Goal: Task Accomplishment & Management: Manage account settings

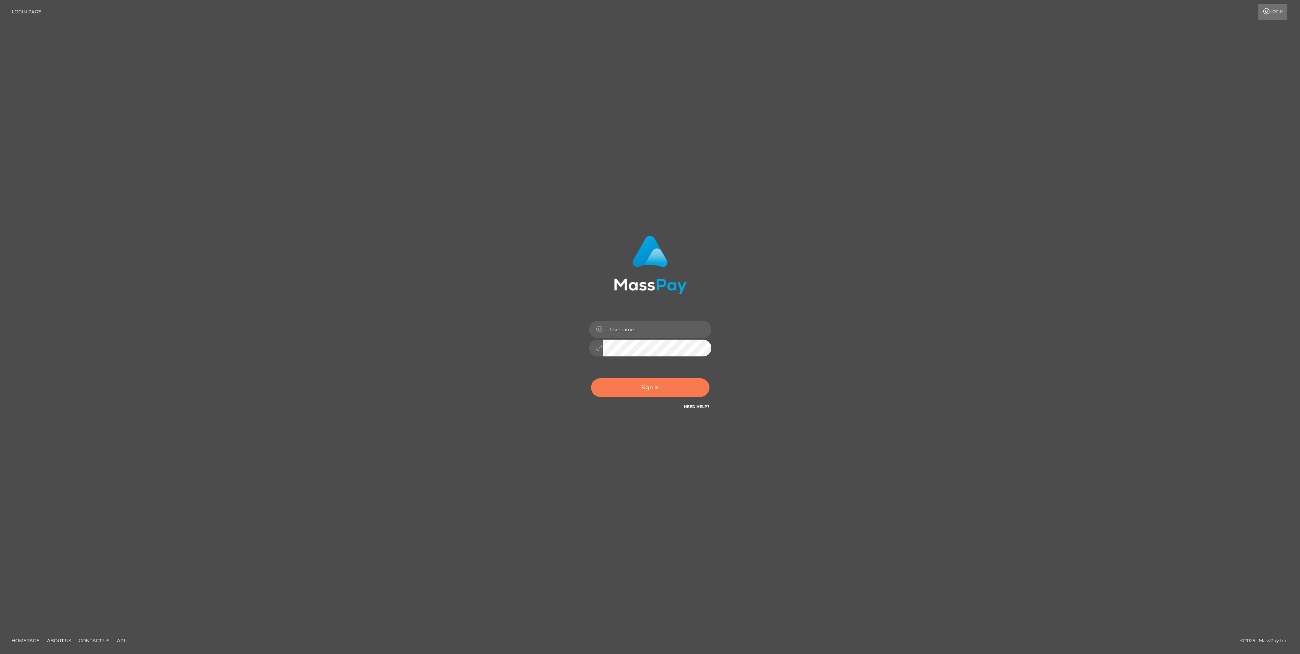
click at [681, 388] on button "Sign in" at bounding box center [650, 387] width 118 height 19
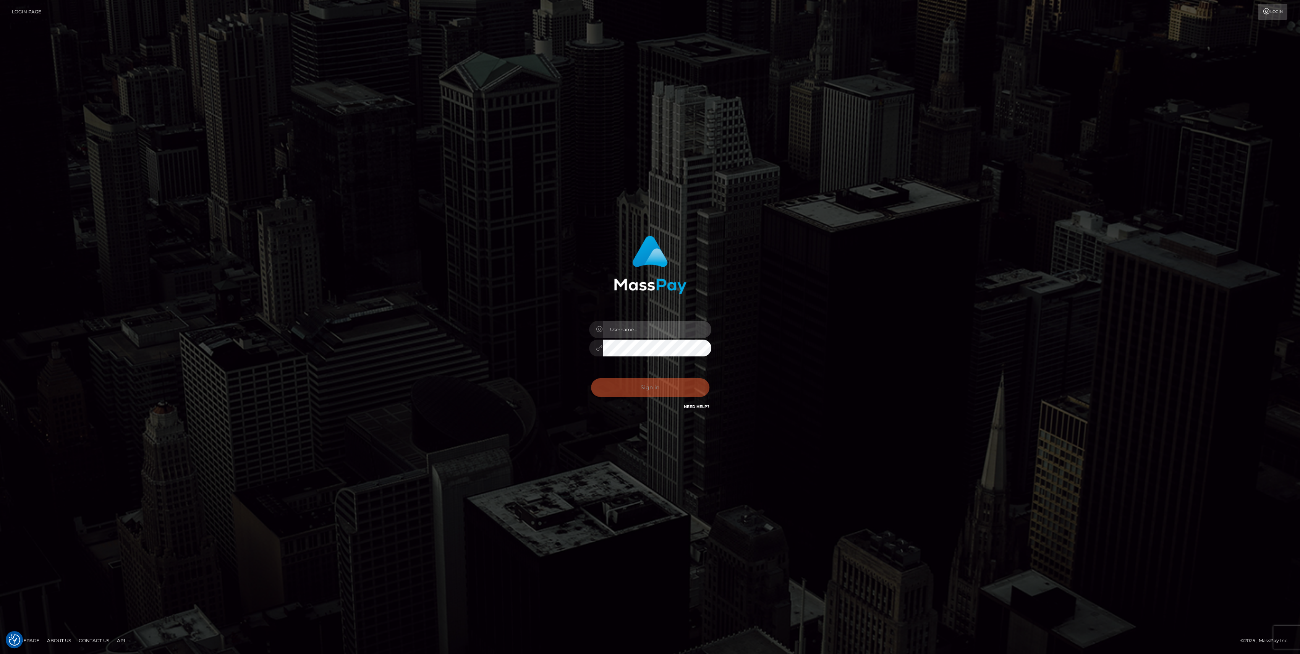
type input "bengreen"
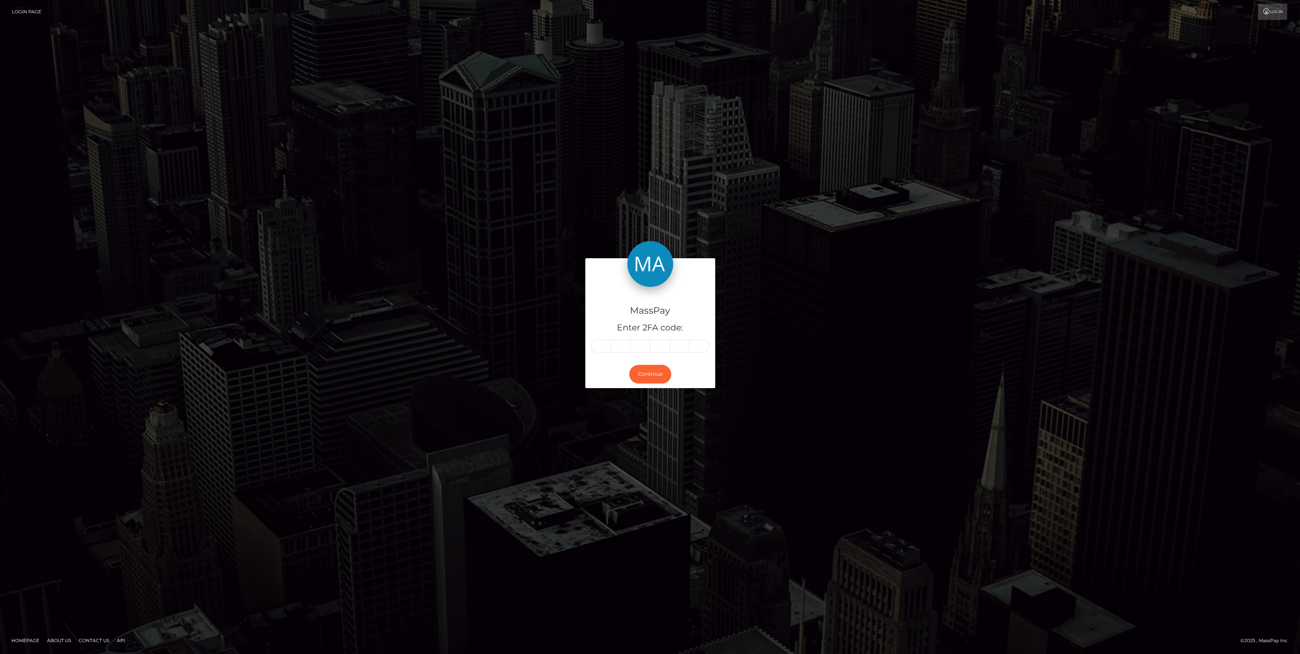
click at [604, 353] on div "MassPay Enter 2FA code:" at bounding box center [650, 323] width 130 height 73
click at [605, 346] on input "text" at bounding box center [601, 346] width 20 height 13
paste input "9"
type input "9"
type input "7"
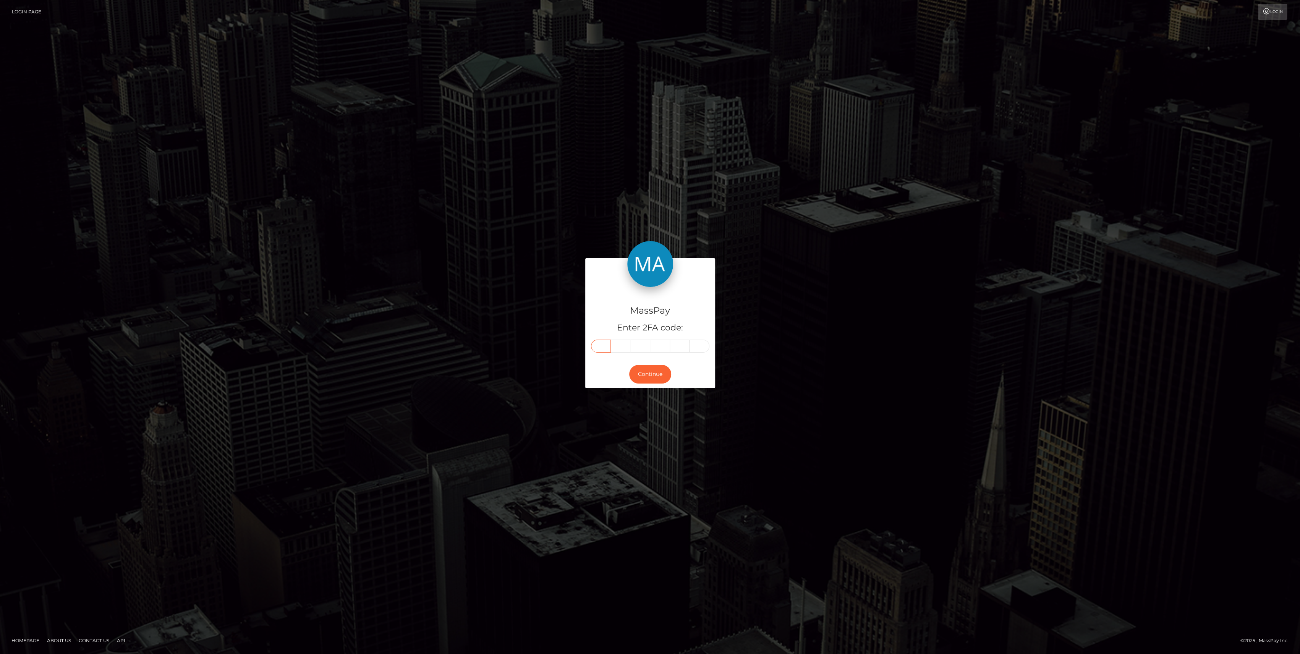
type input "9"
type input "1"
type input "4"
type input "1"
click at [642, 382] on button "Continue" at bounding box center [650, 374] width 42 height 19
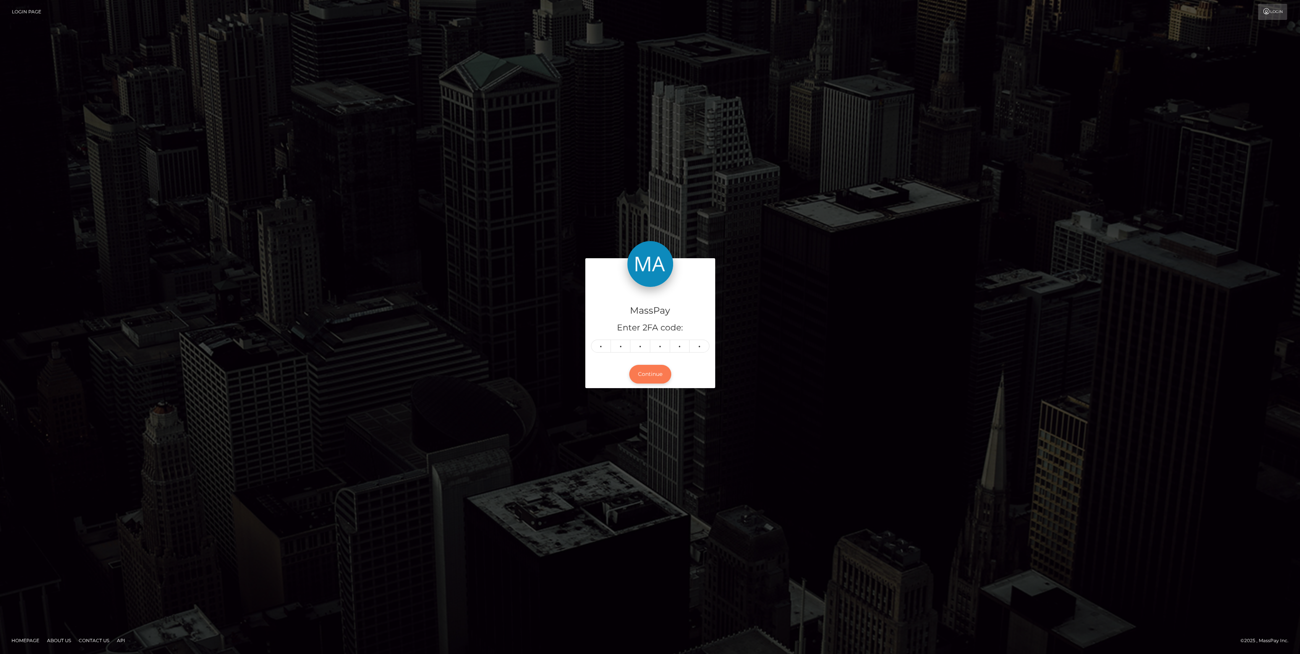
click at [643, 375] on button "Continue" at bounding box center [650, 374] width 42 height 19
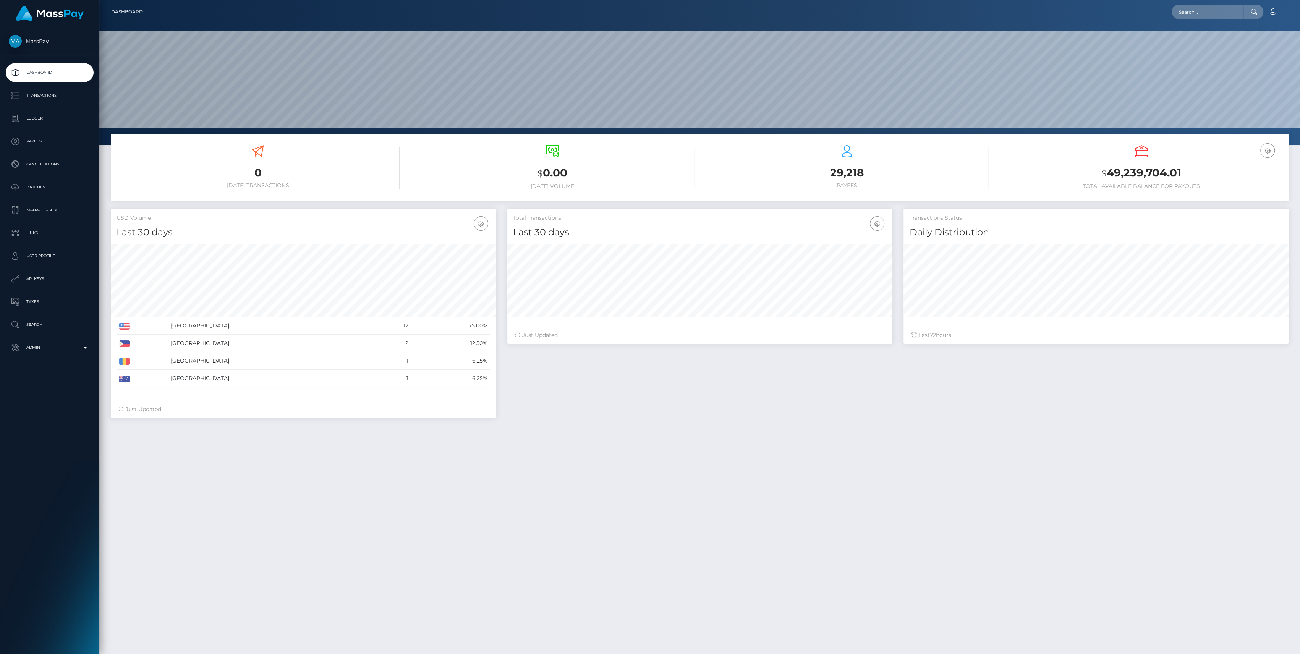
scroll to position [135, 385]
click at [1189, 10] on input "text" at bounding box center [1208, 12] width 72 height 15
type input "22234.83"
click at [1204, 42] on link "KINNO Millionaires (Whop Inc - )" at bounding box center [1218, 39] width 92 height 14
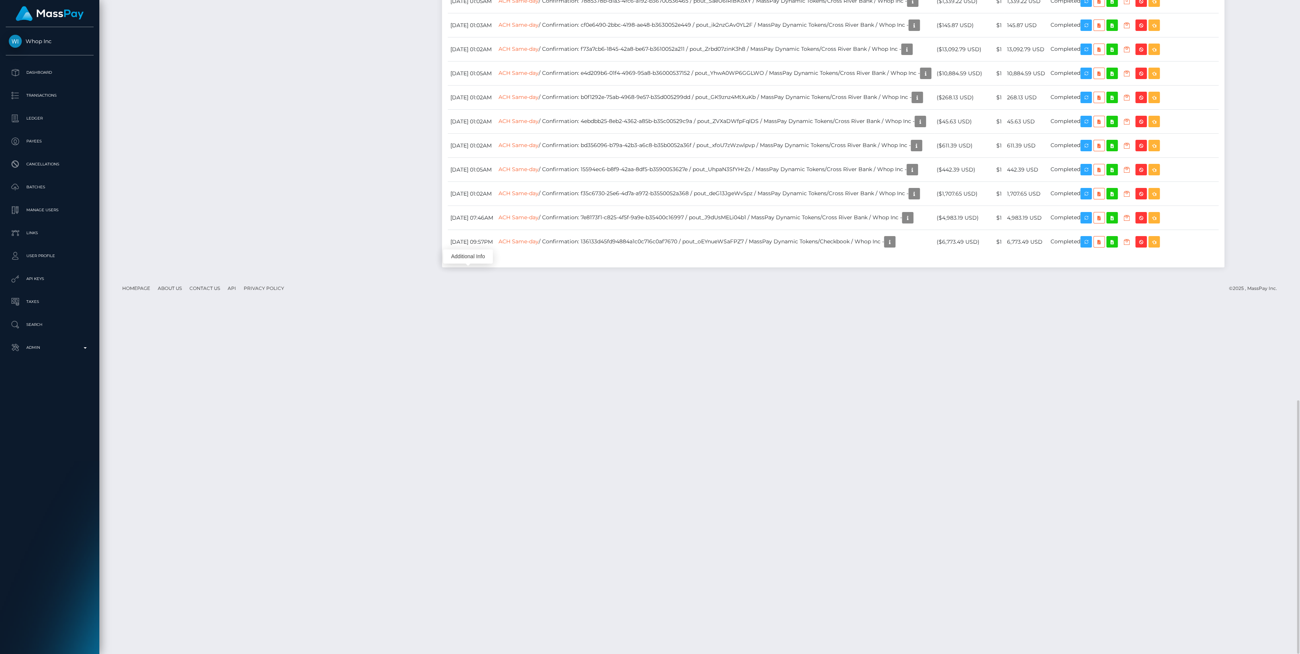
scroll to position [92, 385]
drag, startPoint x: 380, startPoint y: 251, endPoint x: 440, endPoint y: 258, distance: 60.7
copy td "pout_b9mt0eYkEoQC3"
drag, startPoint x: 782, startPoint y: 251, endPoint x: 990, endPoint y: 276, distance: 209.3
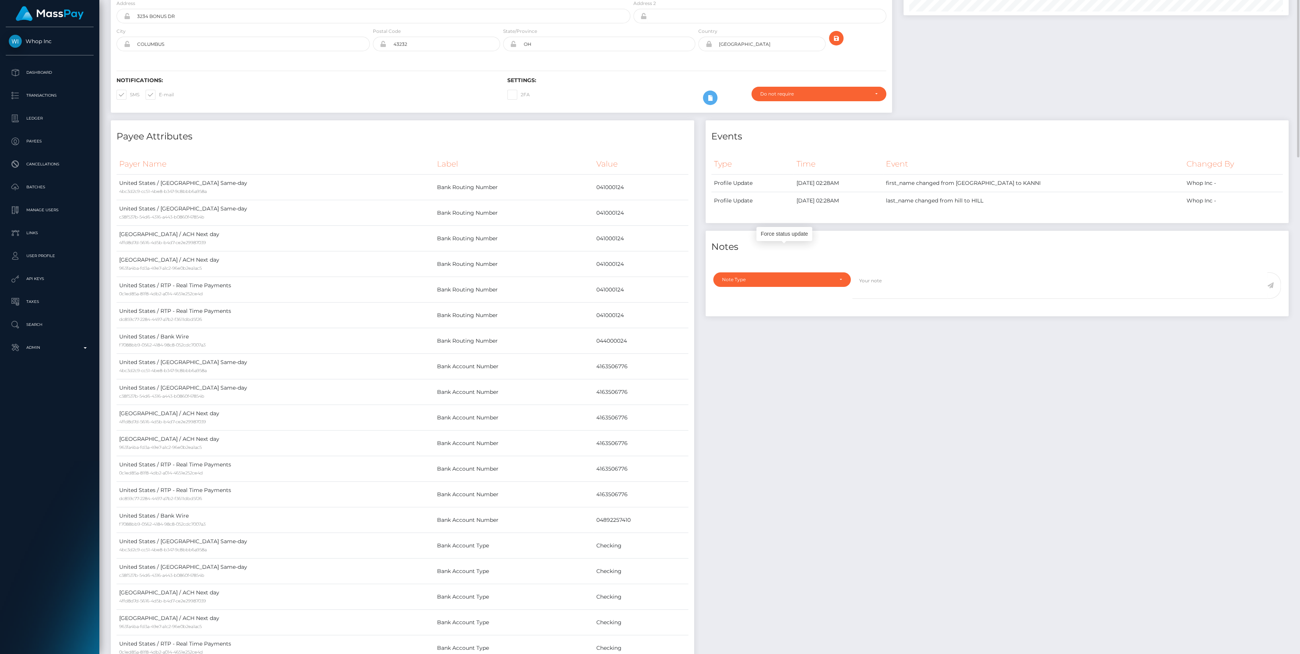
scroll to position [0, 0]
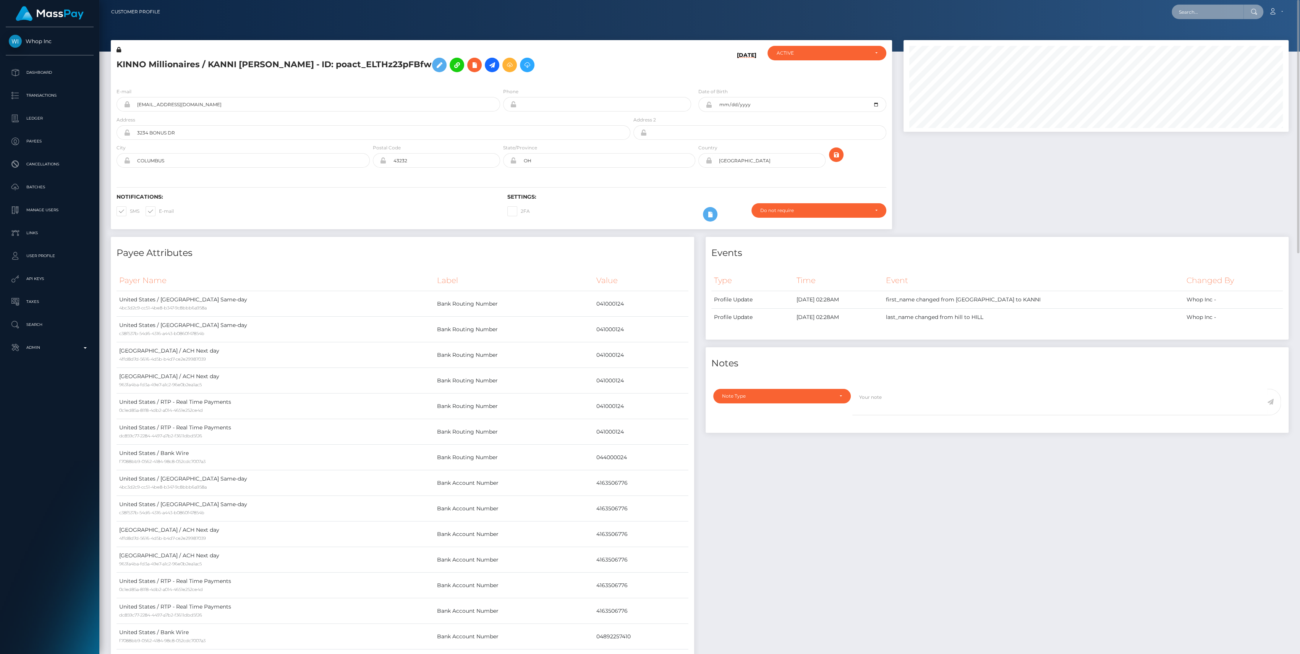
click at [1193, 10] on input "text" at bounding box center [1208, 12] width 72 height 15
paste input "4A9B9WT14JP"
click at [1198, 13] on input "4A9B9WT14JP" at bounding box center [1208, 12] width 72 height 15
paste input "B065D715"
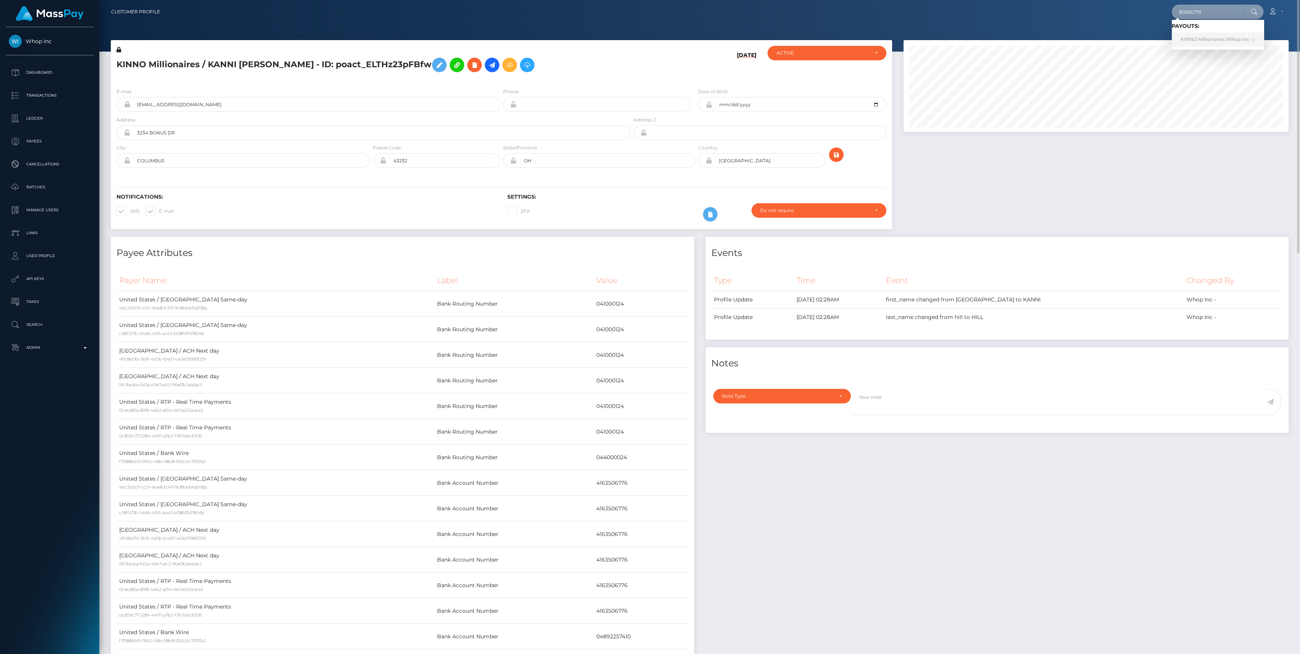
type input "B065D715"
click at [1221, 34] on link "KINNO Millionaires (Whop Inc - )" at bounding box center [1218, 39] width 92 height 14
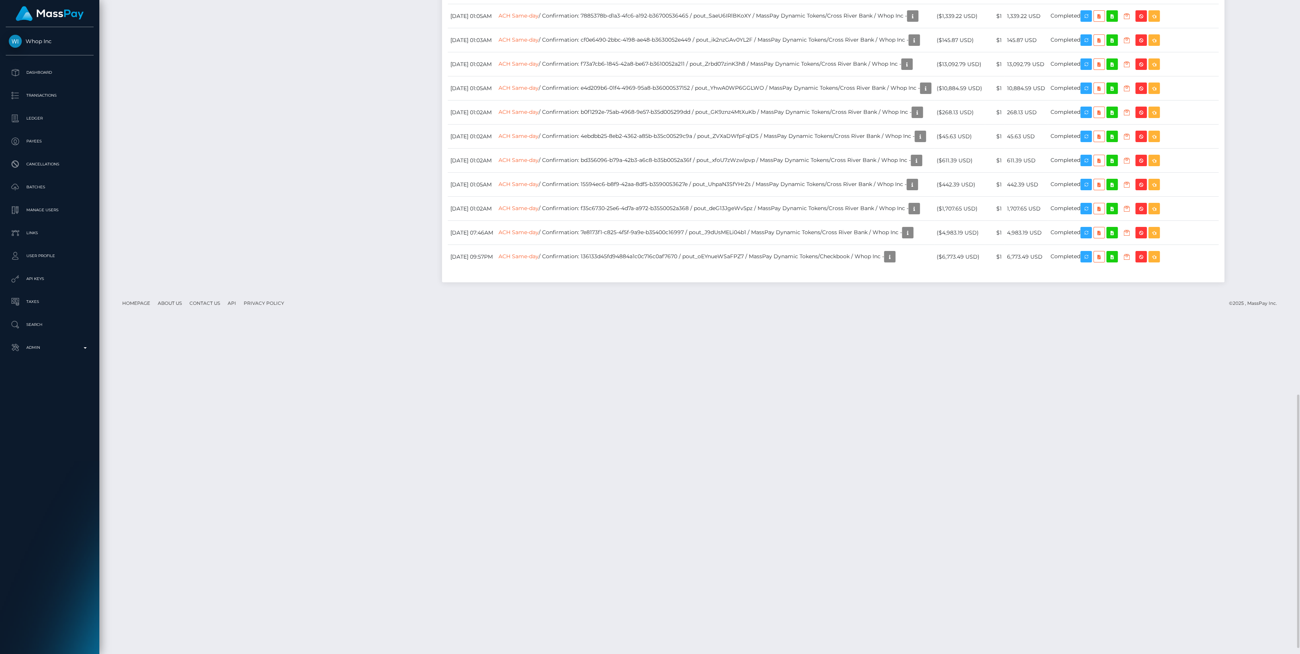
scroll to position [92, 385]
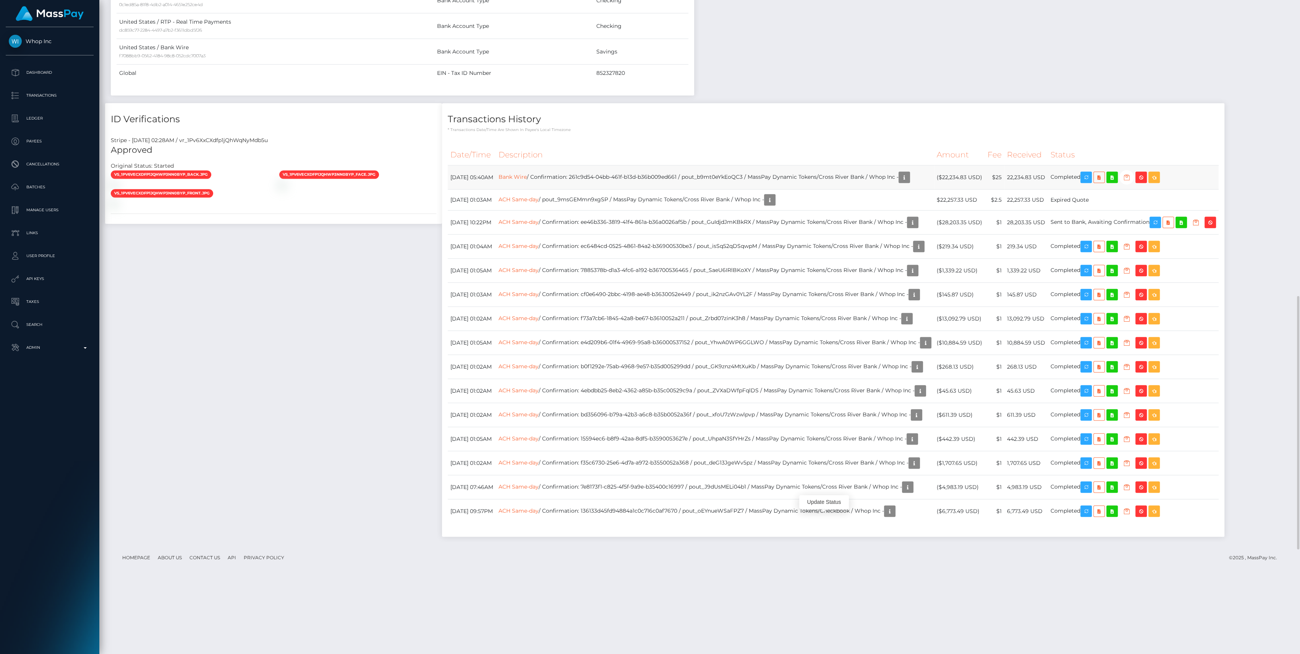
click at [1119, 184] on button "button" at bounding box center [1126, 177] width 15 height 15
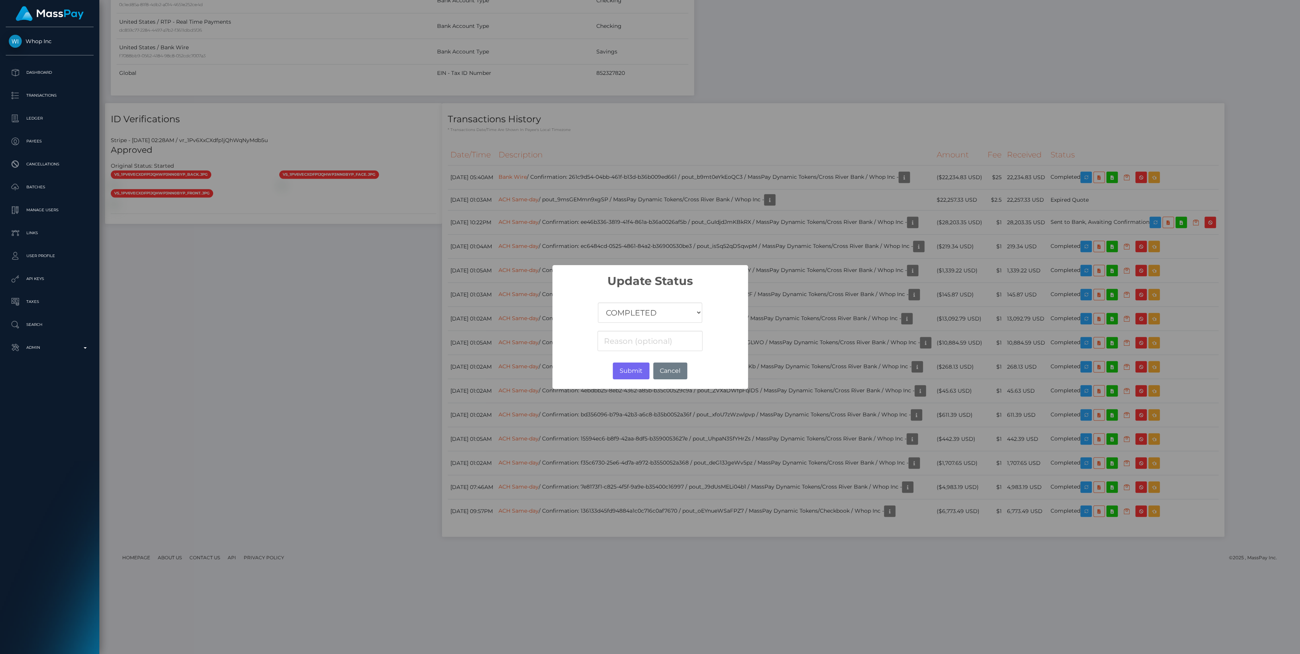
click at [685, 309] on select "COMPLETED CANCELLED READY_FOR_PICKUP PROCESSING" at bounding box center [650, 313] width 104 height 20
click at [731, 309] on div "COMPLETED CANCELLED READY_FOR_PICKUP PROCESSING" at bounding box center [650, 320] width 196 height 65
click at [673, 312] on select "COMPLETED CANCELLED READY_FOR_PICKUP PROCESSING" at bounding box center [650, 313] width 104 height 20
click at [642, 313] on select "COMPLETED CANCELLED READY_FOR_PICKUP PROCESSING" at bounding box center [650, 313] width 104 height 20
select select "CANCELLED"
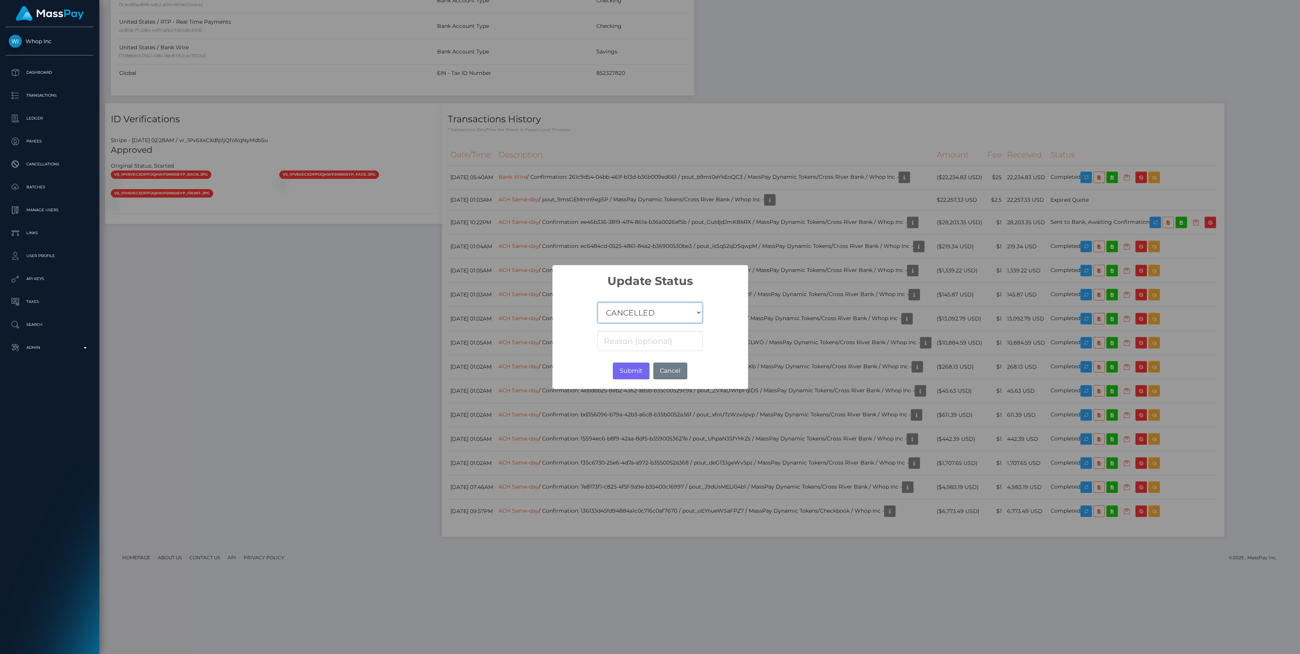
click at [598, 303] on select "COMPLETED CANCELLED READY_FOR_PICKUP PROCESSING" at bounding box center [650, 313] width 104 height 20
click at [662, 338] on input at bounding box center [649, 341] width 105 height 20
click at [625, 343] on input at bounding box center [649, 341] width 105 height 20
paste input "B065D715"
drag, startPoint x: 654, startPoint y: 345, endPoint x: 557, endPoint y: 340, distance: 96.8
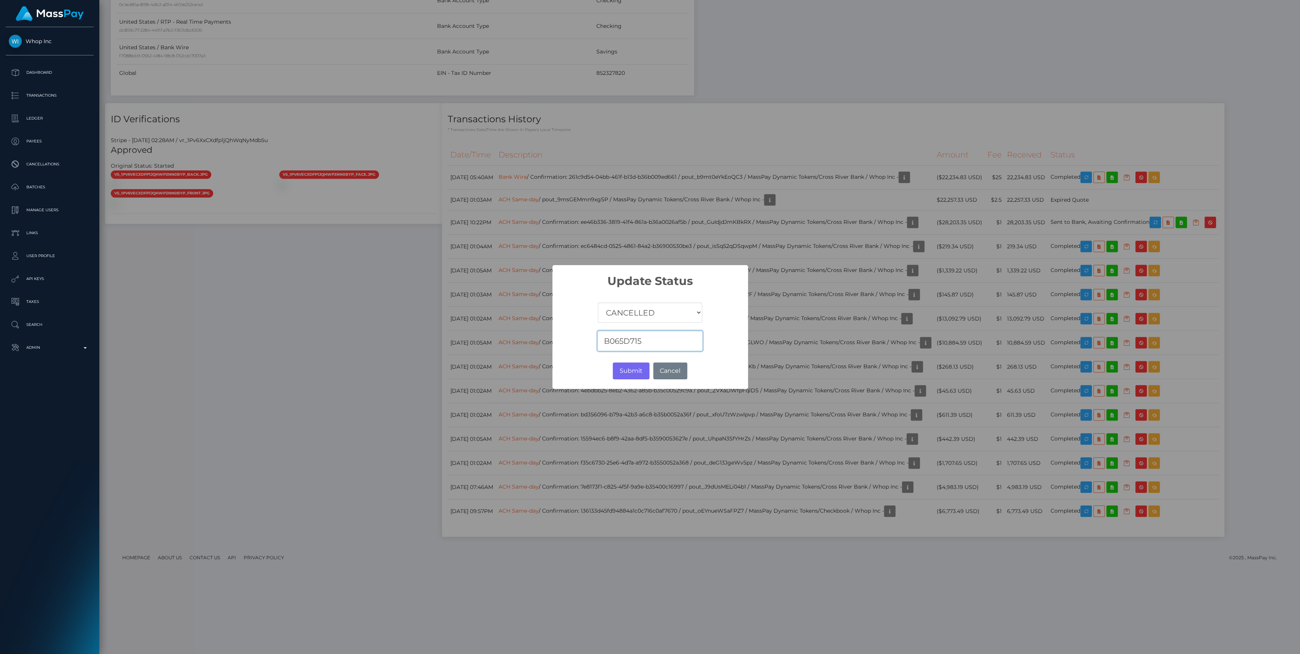
click at [557, 340] on div "COMPLETED CANCELLED READY_FOR_PICKUP PROCESSING B065D715" at bounding box center [650, 320] width 196 height 65
click at [627, 342] on input "B065D715" at bounding box center [649, 341] width 105 height 20
click at [628, 340] on input "B065D715" at bounding box center [649, 341] width 105 height 20
click at [630, 339] on input "v" at bounding box center [649, 341] width 105 height 20
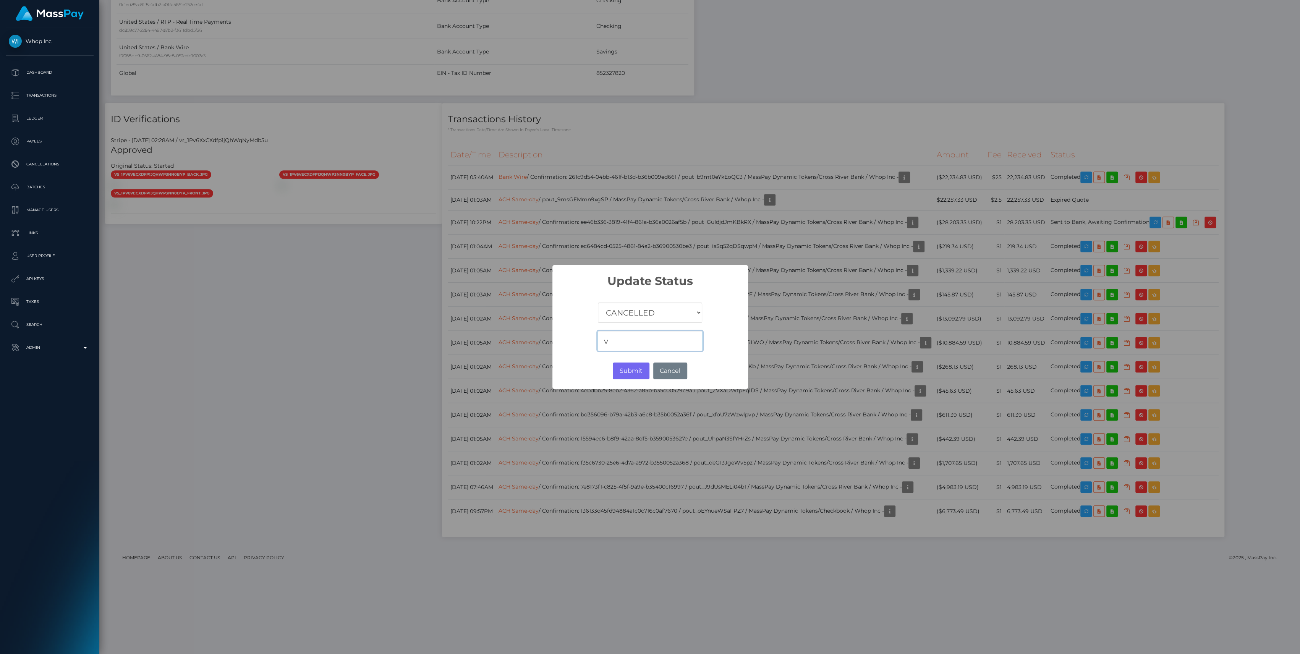
click at [630, 339] on input "v" at bounding box center [649, 341] width 105 height 20
paste input "Name Account Mismatch"
type input "RTN: Name Account Mismatch"
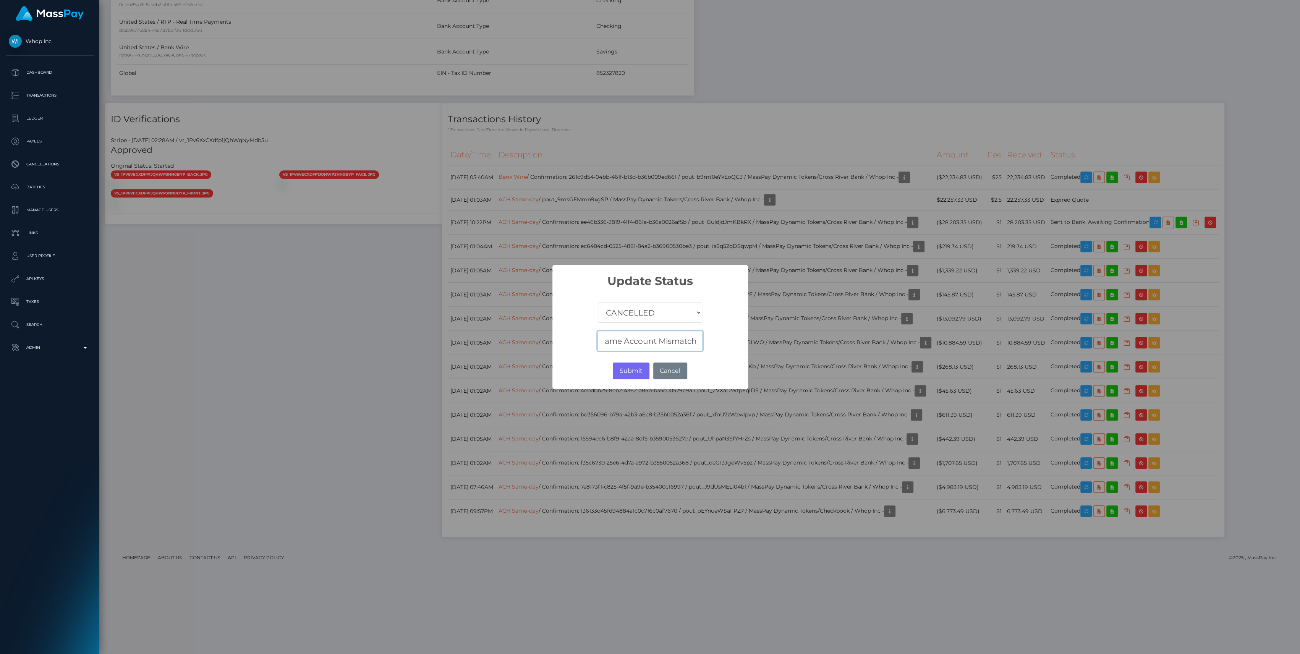
drag, startPoint x: 602, startPoint y: 338, endPoint x: 871, endPoint y: 356, distance: 269.9
click at [871, 356] on div "× Update Status COMPLETED CANCELLED READY_FOR_PICKUP PROCESSING RTN: Name Accou…" at bounding box center [650, 327] width 1300 height 654
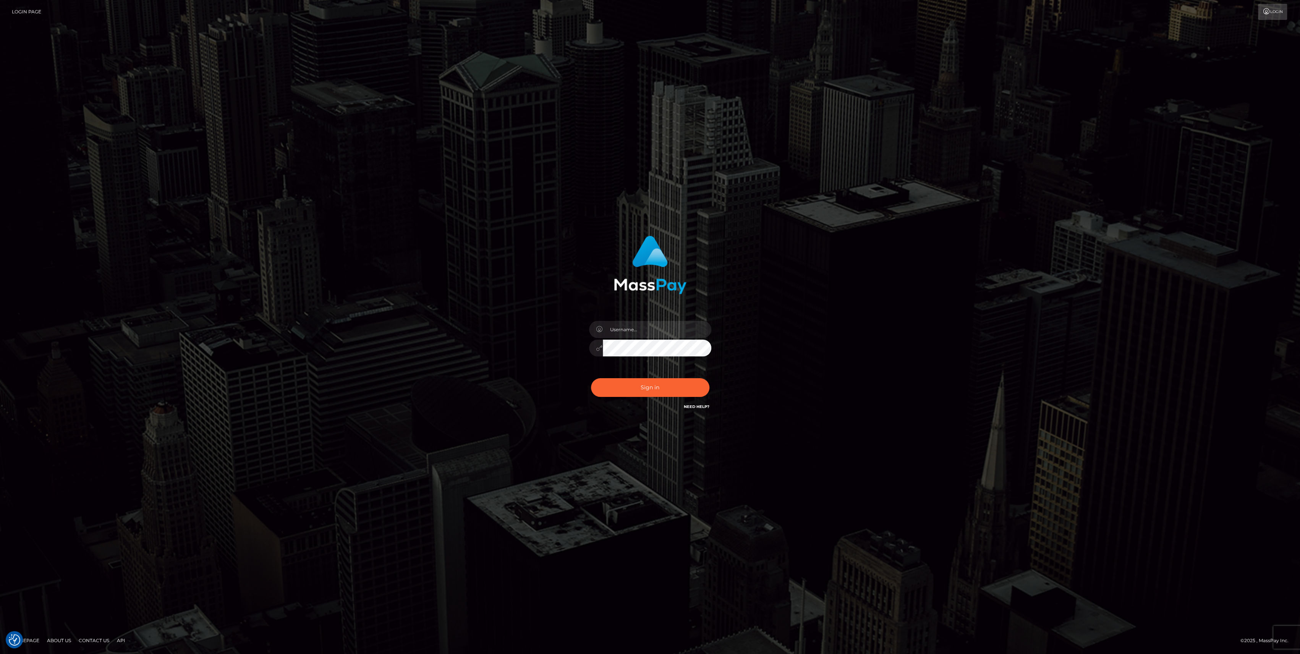
type input "bengreen"
